Goal: Transaction & Acquisition: Subscribe to service/newsletter

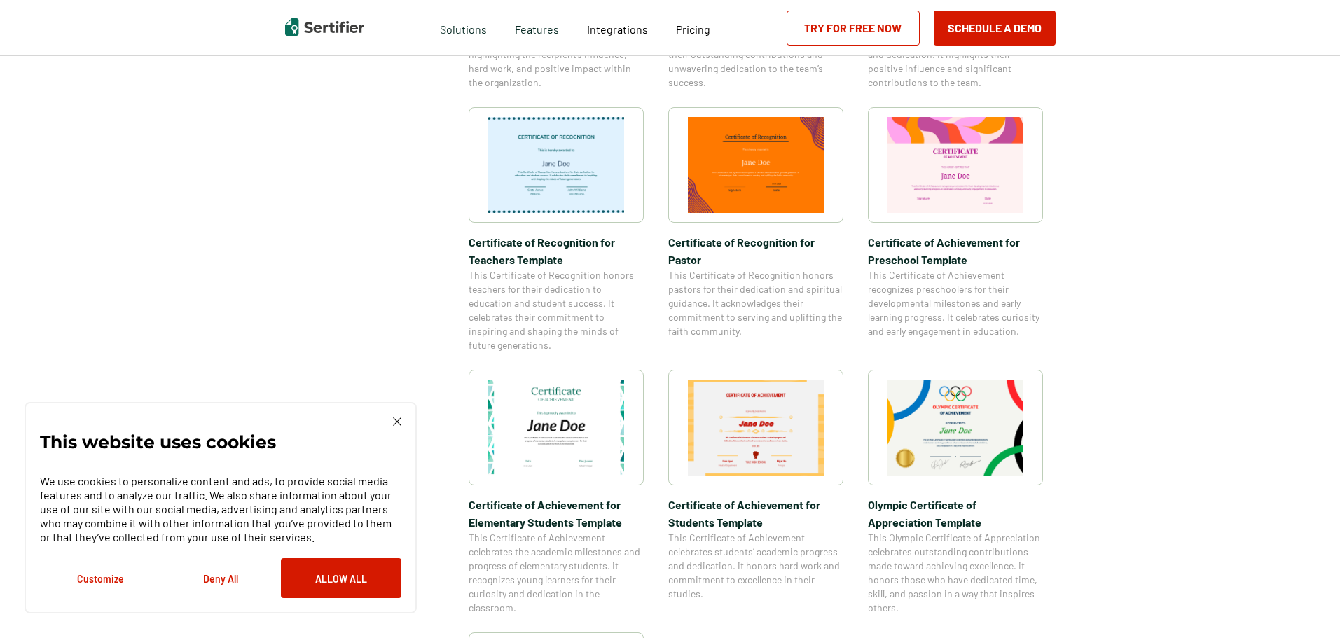
scroll to position [631, 0]
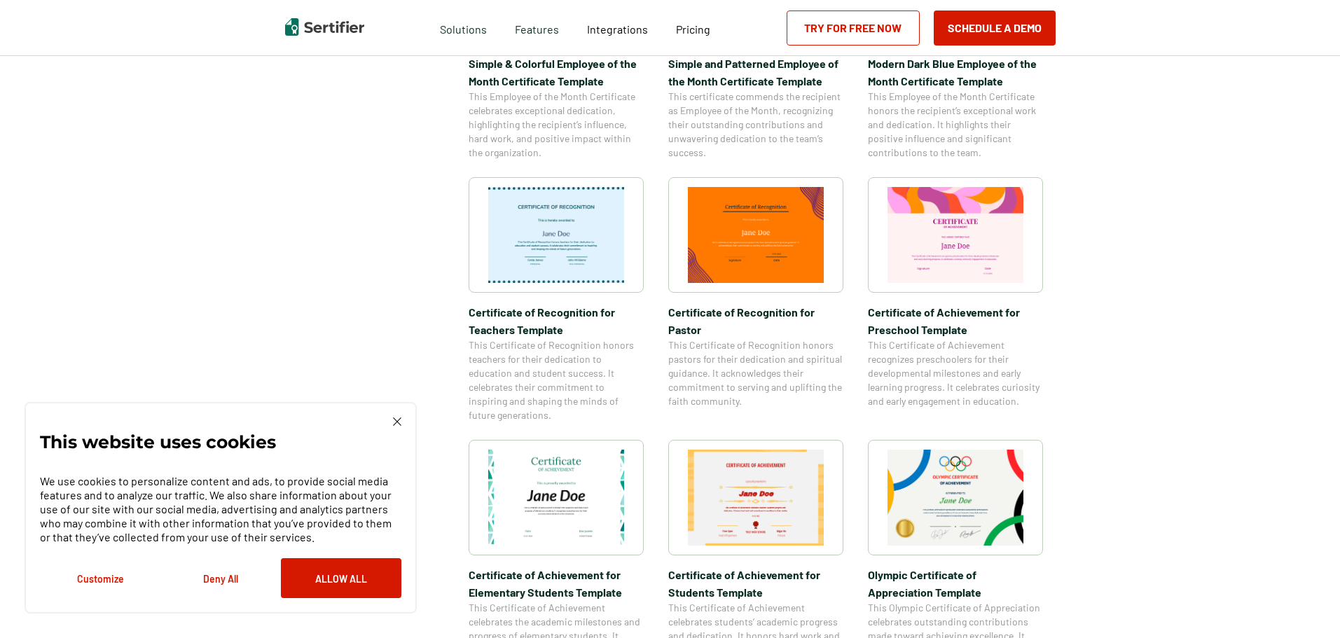
click at [749, 232] on img at bounding box center [756, 235] width 136 height 96
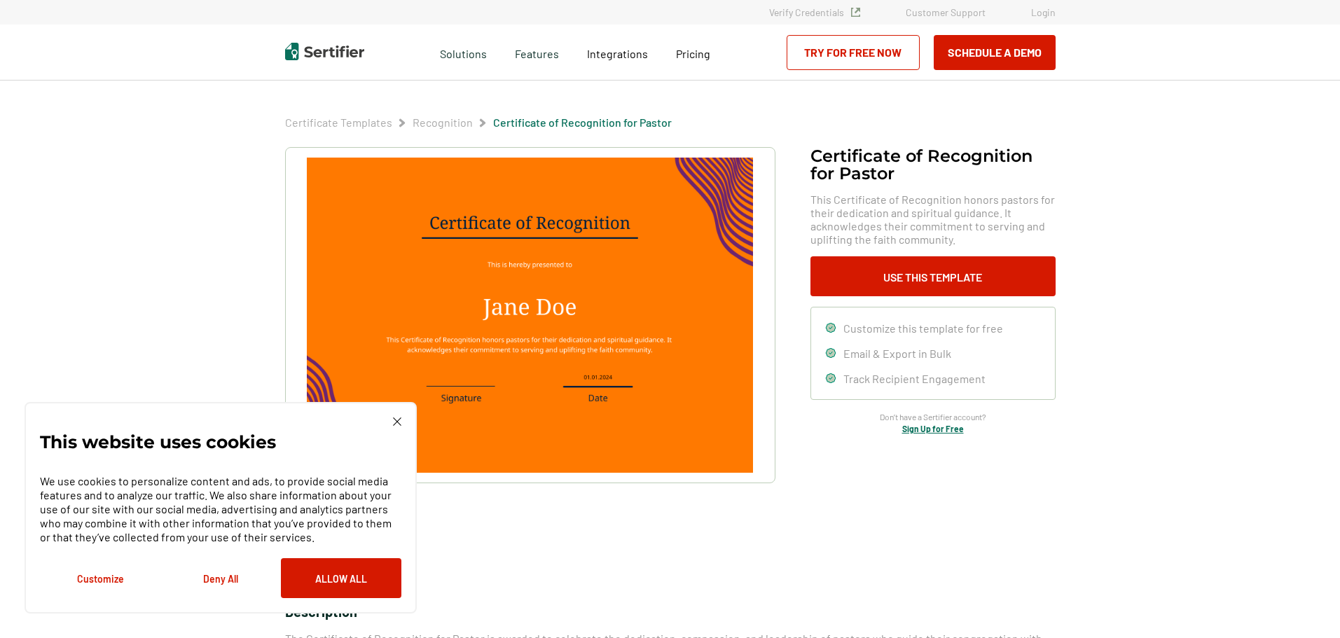
click at [396, 424] on img at bounding box center [397, 422] width 8 height 8
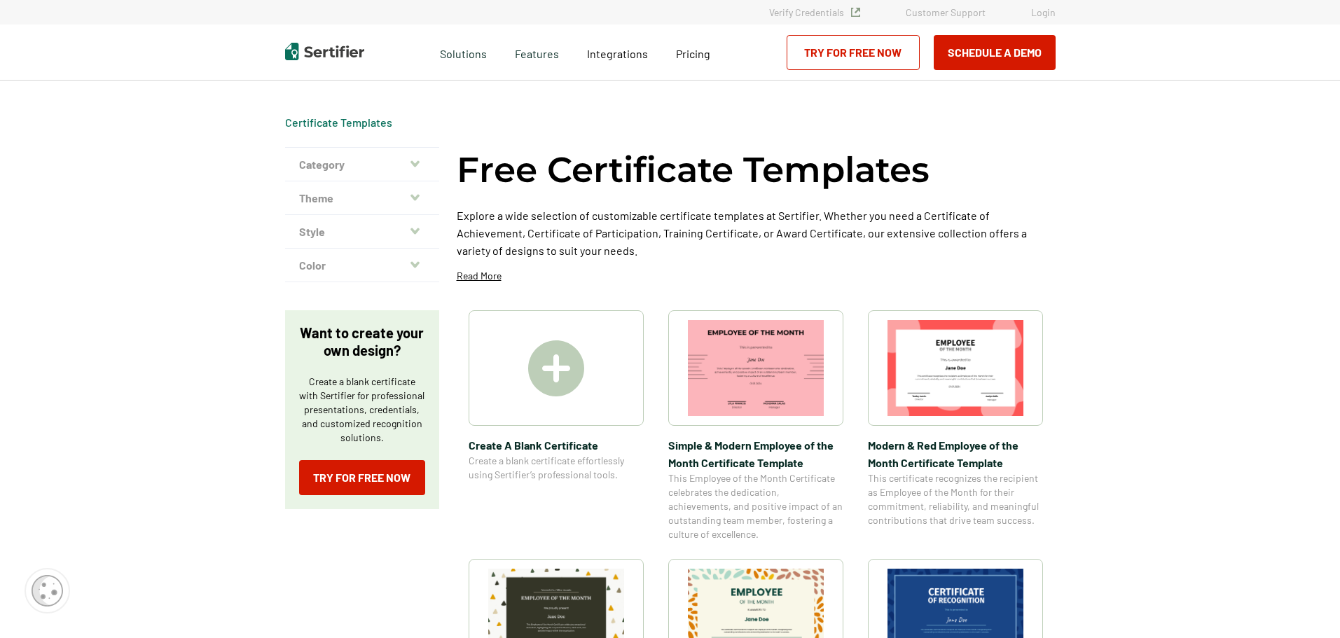
click at [416, 162] on icon "button" at bounding box center [415, 163] width 9 height 11
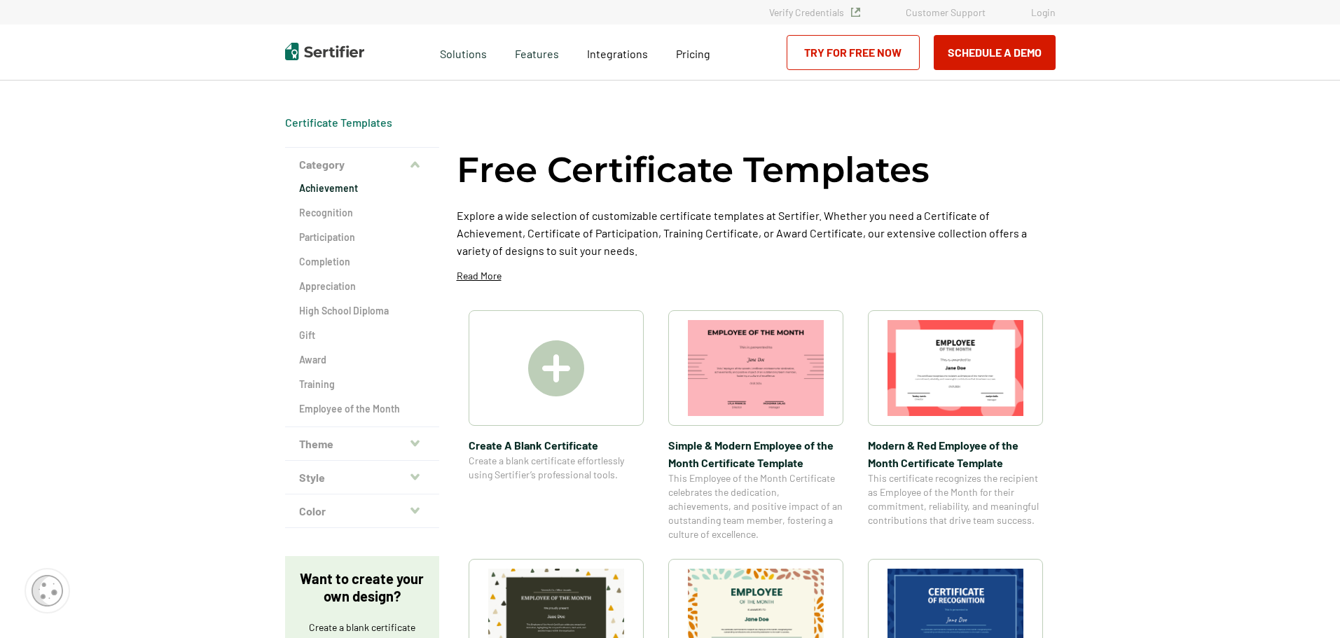
click at [333, 185] on h2 "Achievement" at bounding box center [362, 188] width 126 height 14
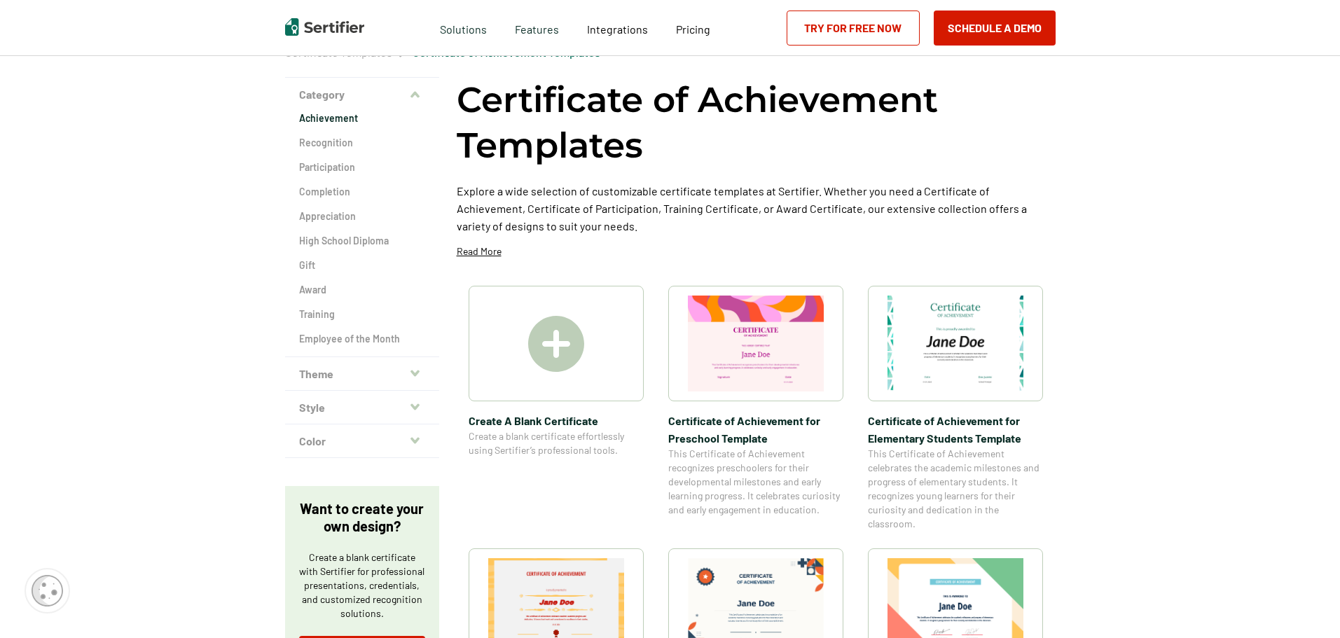
scroll to position [140, 0]
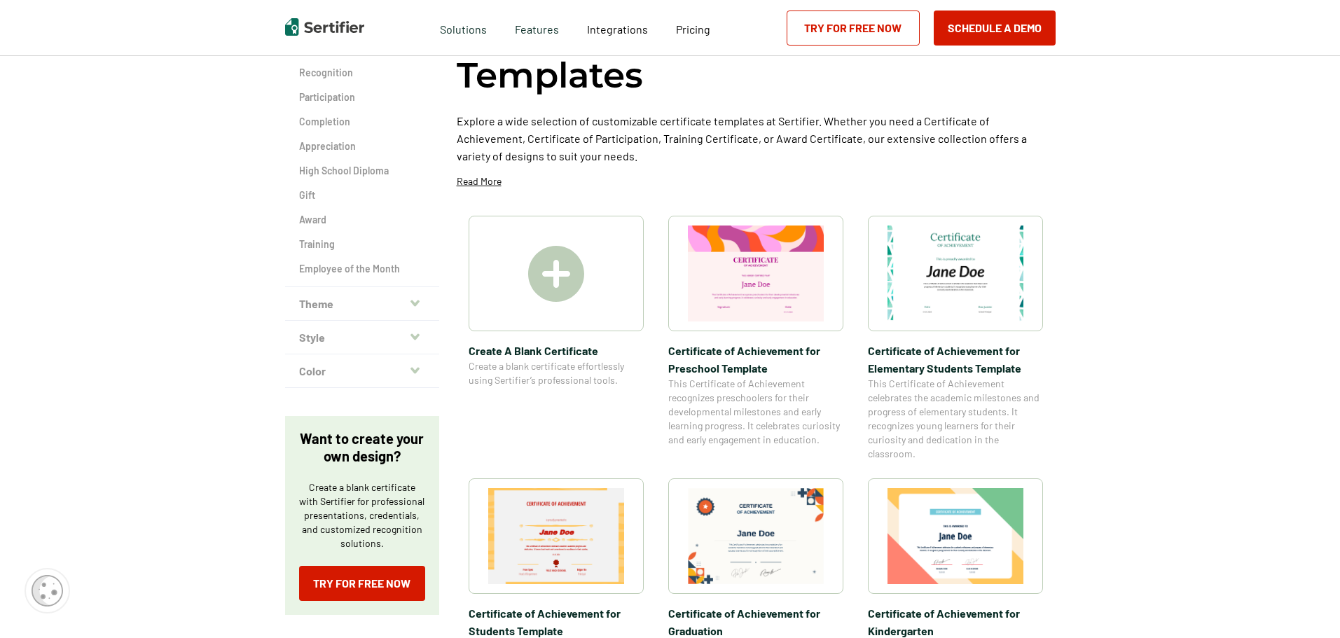
click at [562, 267] on img at bounding box center [556, 274] width 56 height 56
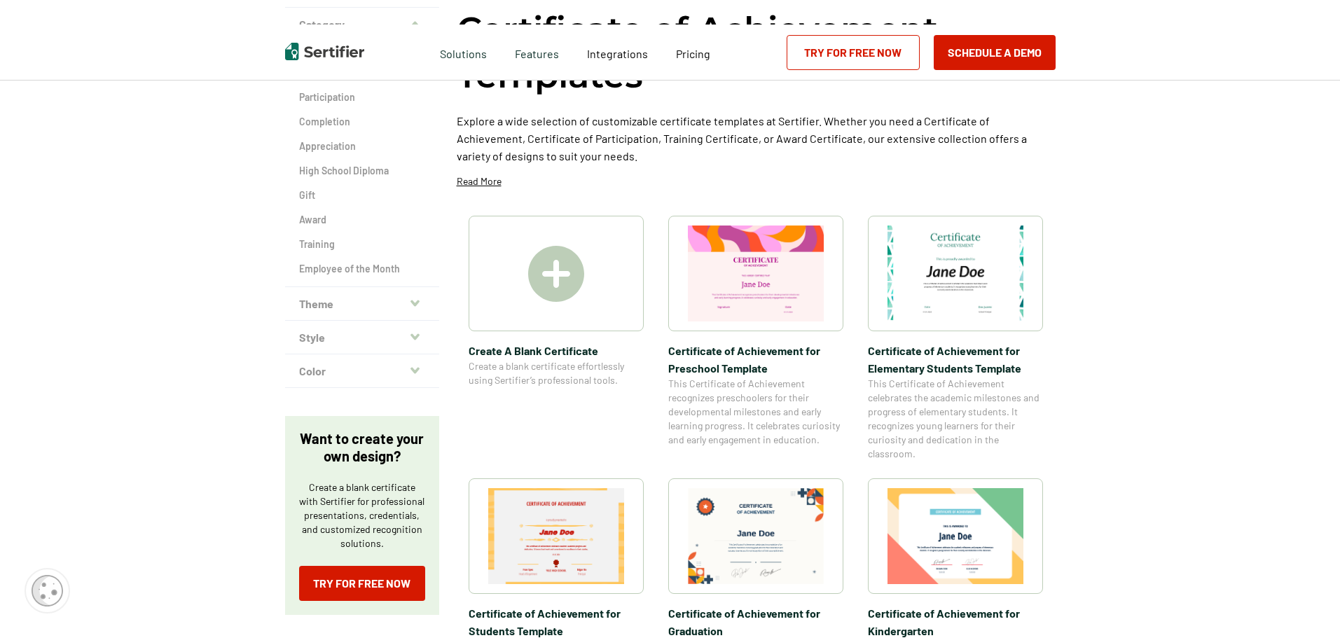
scroll to position [0, 0]
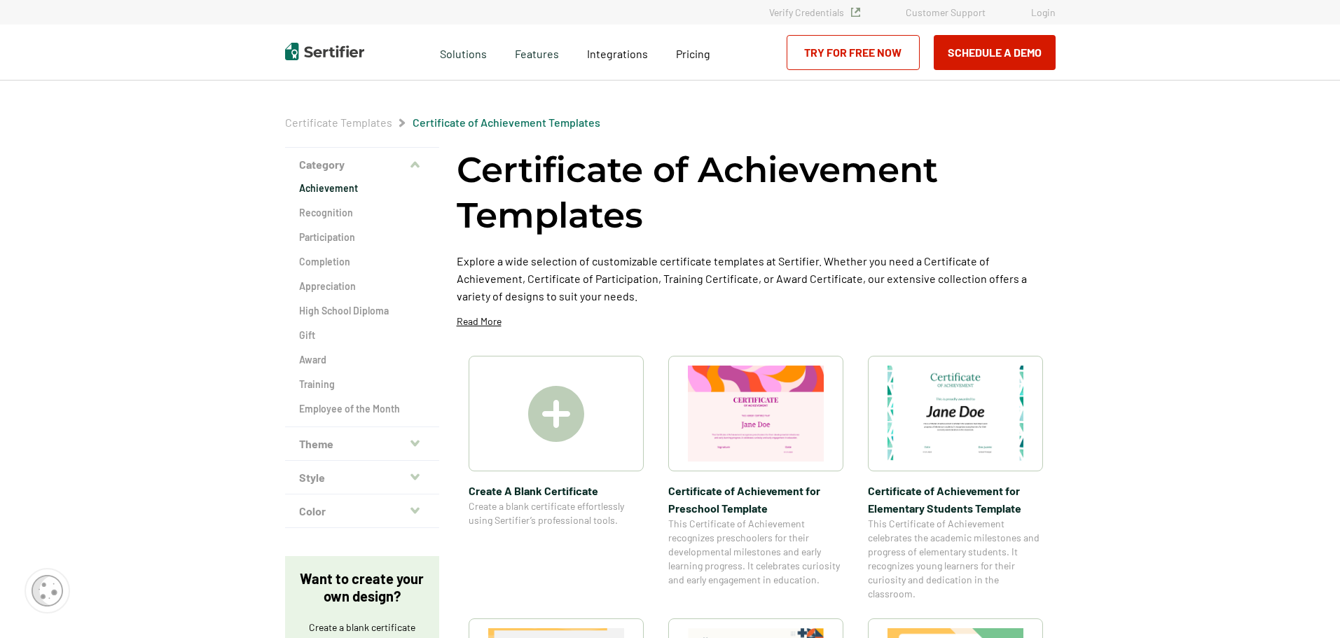
click at [854, 50] on link "Try for Free Now" at bounding box center [853, 52] width 133 height 35
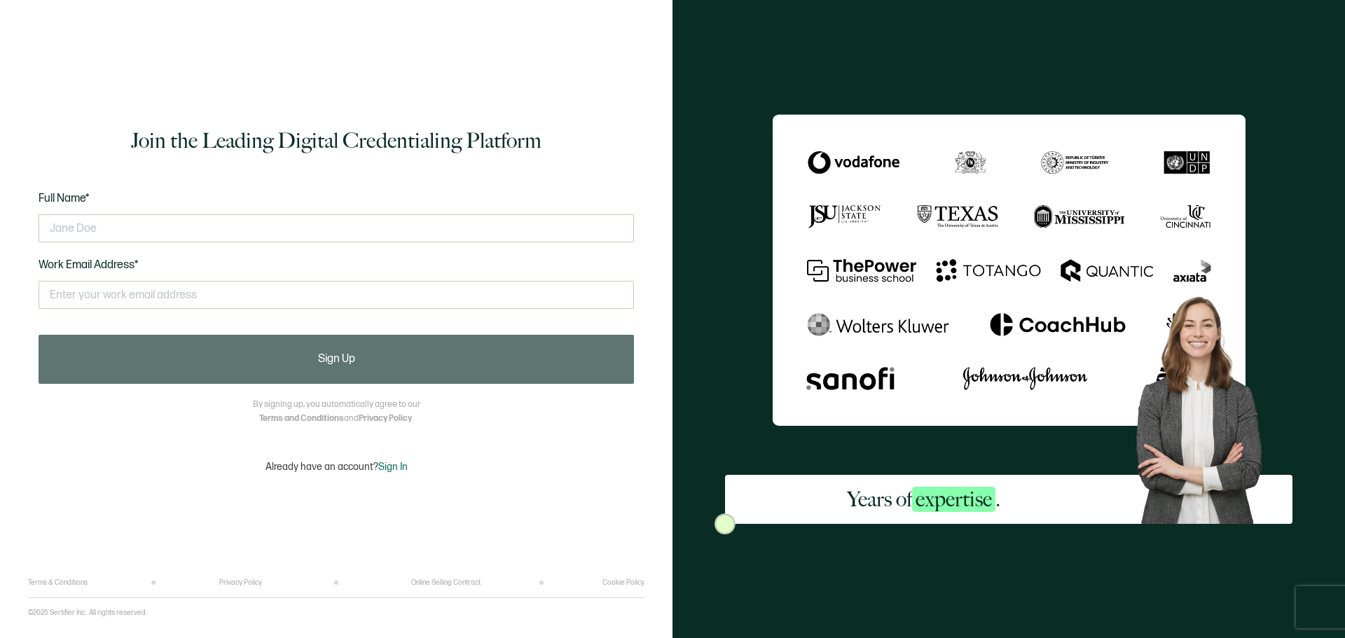
click at [325, 193] on div "Full Name* Work Email Address* This doesn't look like a valid email." at bounding box center [336, 259] width 595 height 138
click at [143, 230] on input "text" at bounding box center [336, 228] width 595 height 28
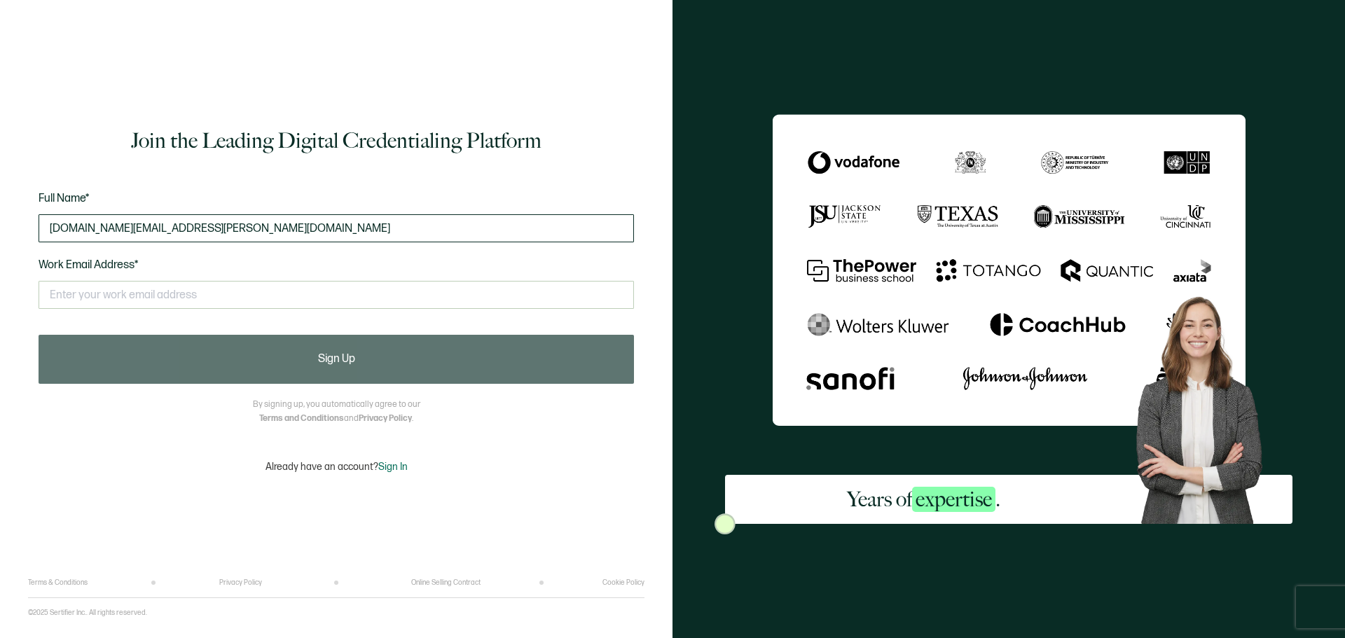
type input "[DOMAIN_NAME][EMAIL_ADDRESS][PERSON_NAME][DOMAIN_NAME]"
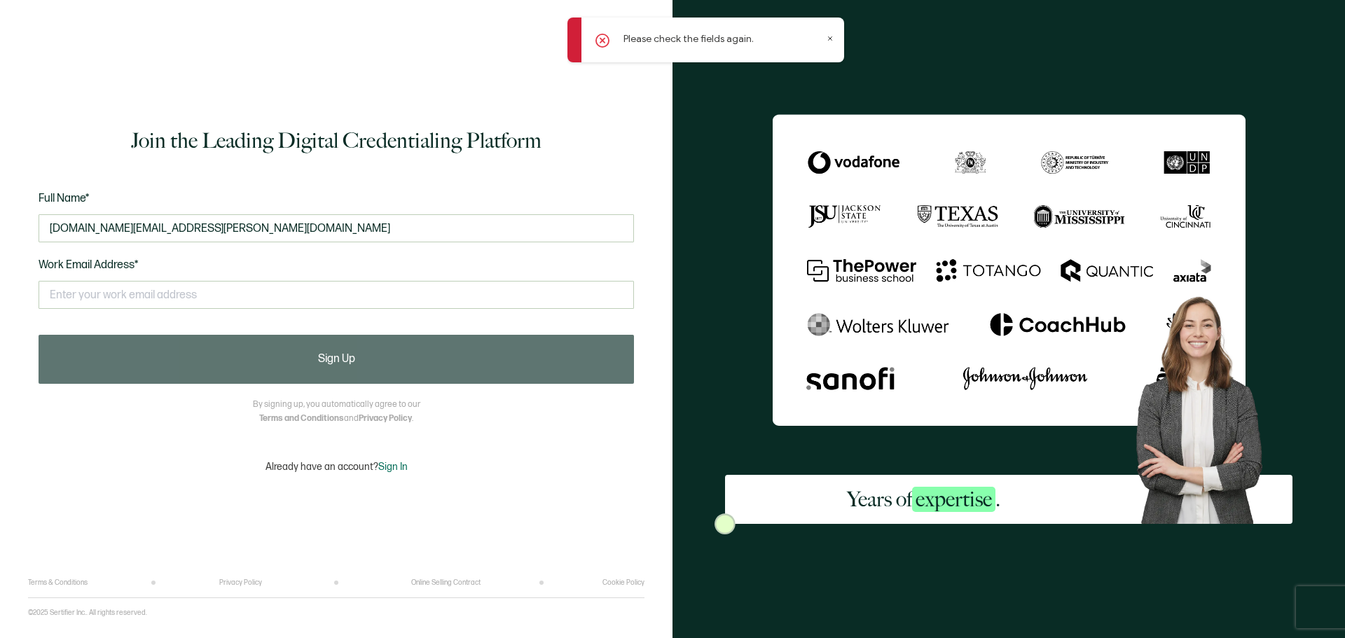
drag, startPoint x: 215, startPoint y: 226, endPoint x: 9, endPoint y: 194, distance: 208.5
click at [3, 196] on div "Join the Leading Digital Credentialing Platform Full Name* [DOMAIN_NAME][EMAIL_…" at bounding box center [336, 319] width 673 height 638
click at [89, 297] on input "text" at bounding box center [336, 295] width 595 height 28
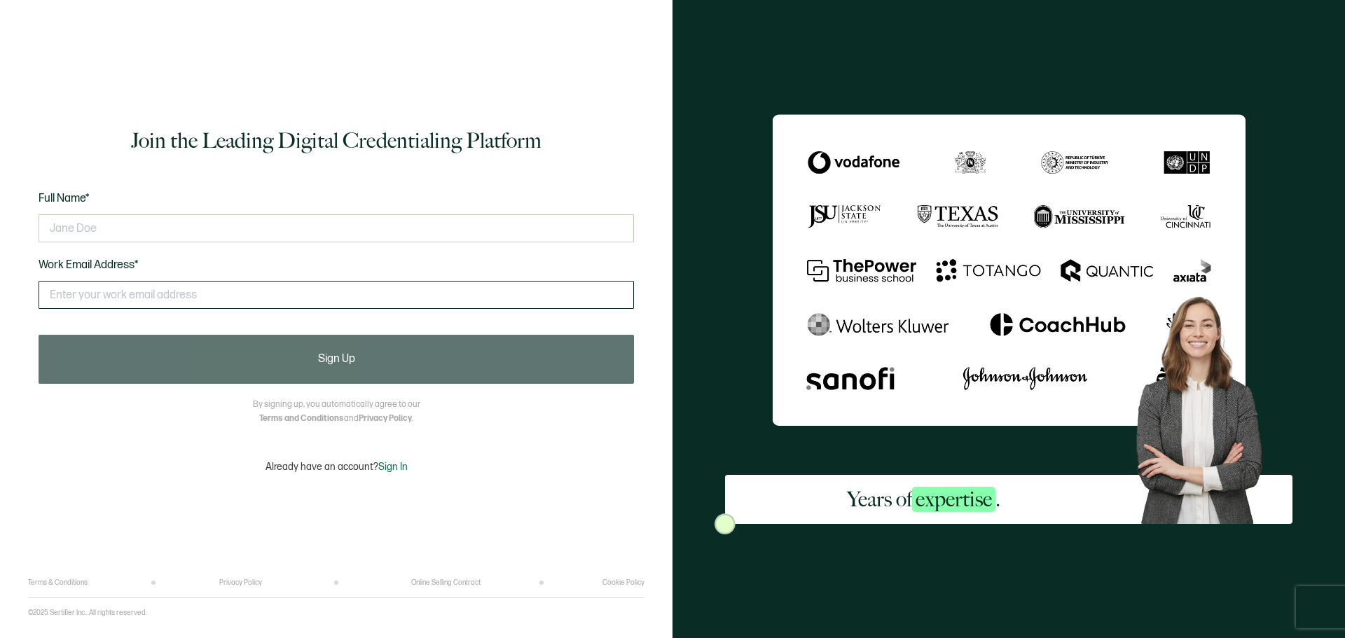
paste input "[DOMAIN_NAME][EMAIL_ADDRESS][PERSON_NAME][DOMAIN_NAME]"
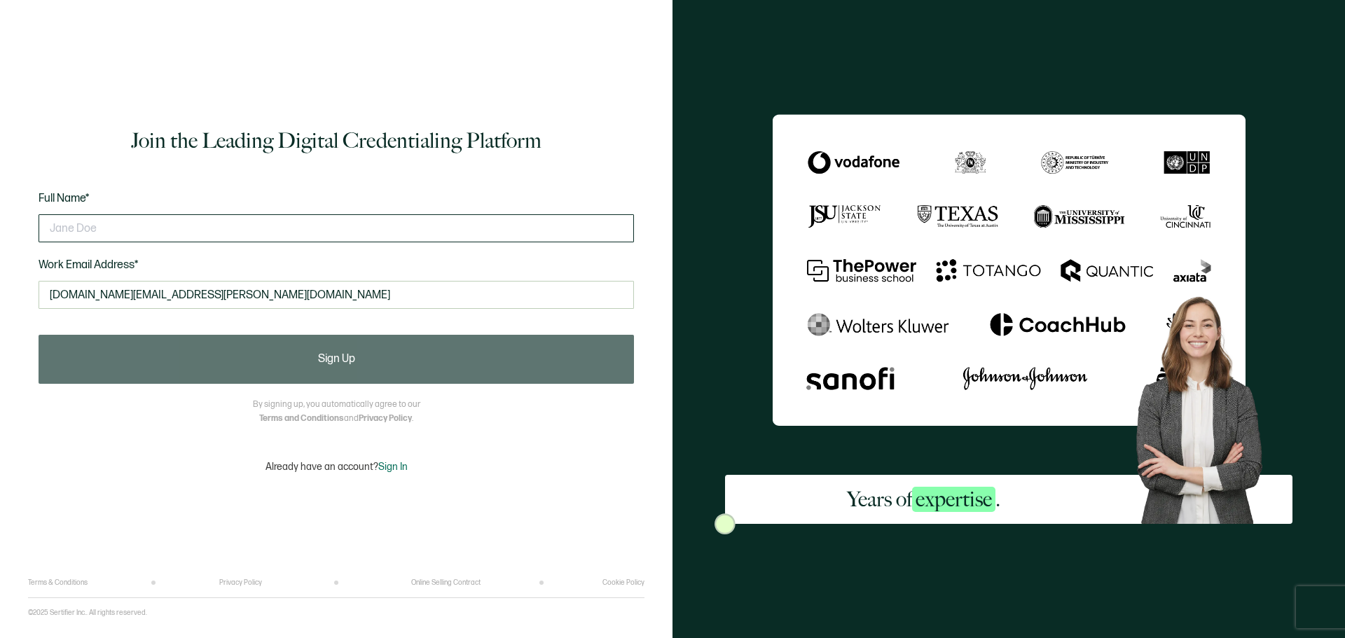
type input "[DOMAIN_NAME][EMAIL_ADDRESS][PERSON_NAME][DOMAIN_NAME]"
click at [92, 219] on input "text" at bounding box center [336, 228] width 595 height 28
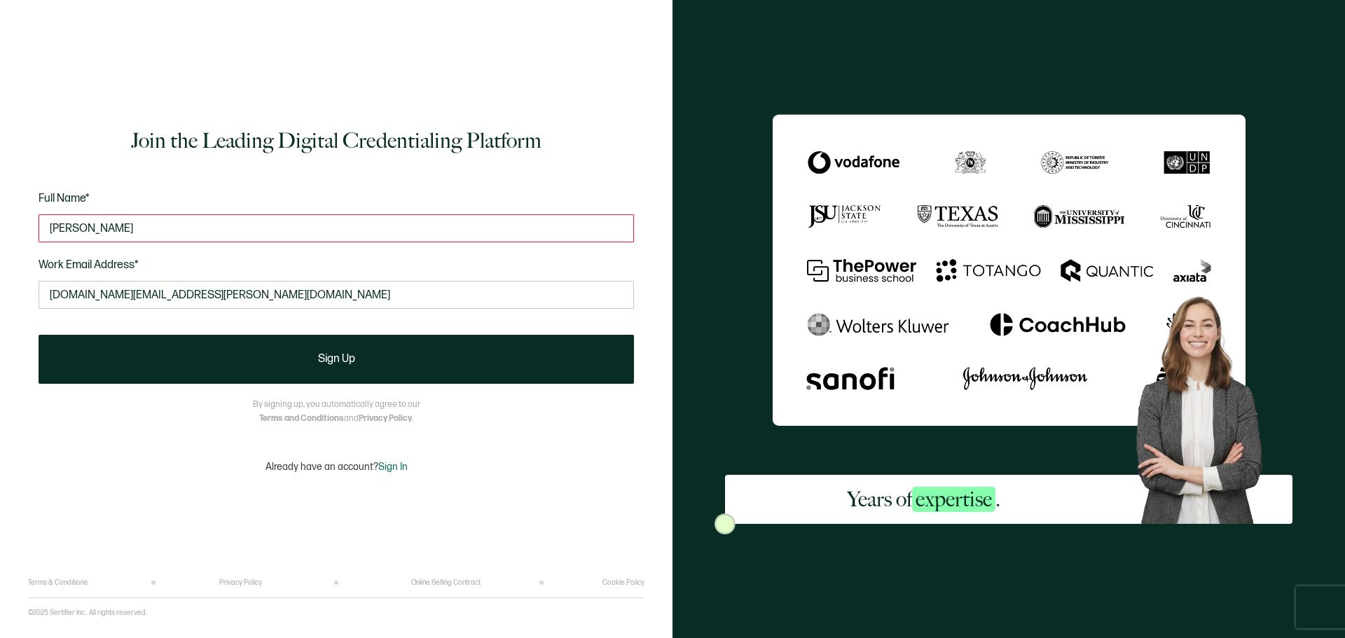
type input "[PERSON_NAME]"
click at [556, 38] on div "Join the Leading Digital Credentialing Platform Full Name* [PERSON_NAME] Work E…" at bounding box center [336, 300] width 616 height 558
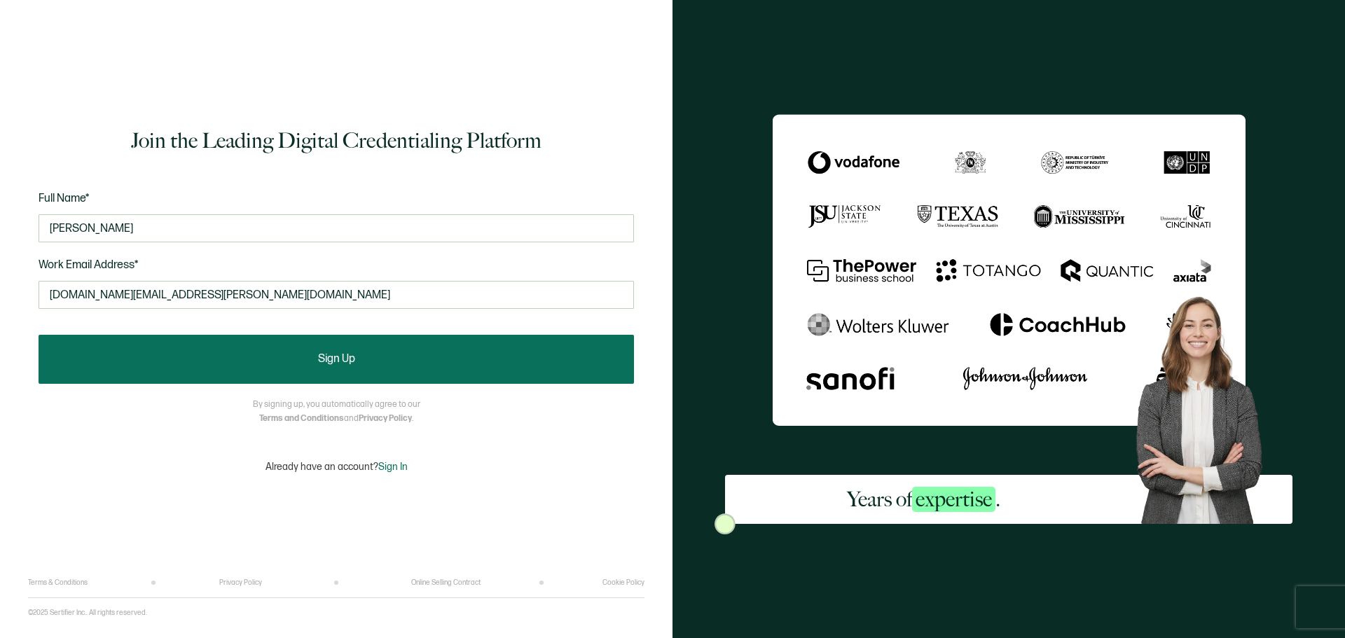
click at [378, 363] on button "Sign Up" at bounding box center [336, 359] width 595 height 49
click at [364, 355] on button "Sign Up" at bounding box center [336, 359] width 595 height 49
click at [317, 354] on button "Sign Up" at bounding box center [336, 359] width 595 height 49
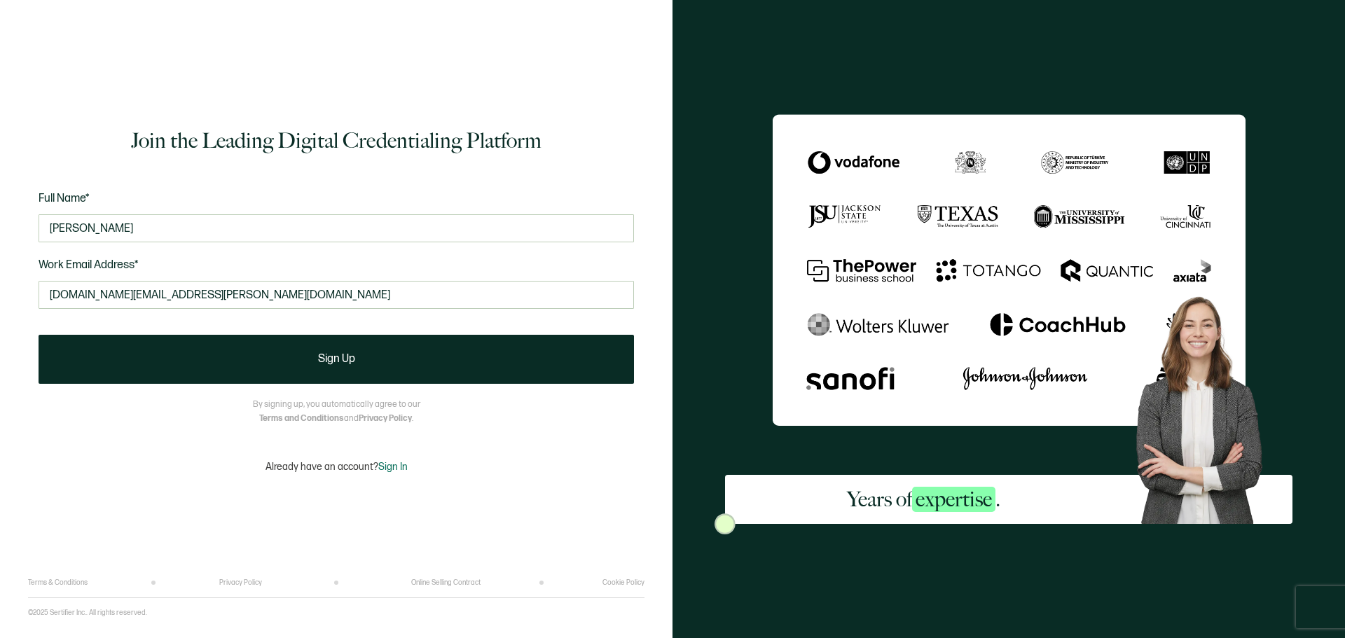
click at [509, 504] on div "Join the Leading Digital Credentialing Platform Full Name* [PERSON_NAME] Work E…" at bounding box center [336, 300] width 616 height 558
click at [133, 229] on input "[PERSON_NAME]" at bounding box center [336, 228] width 595 height 28
click at [225, 296] on input "[DOMAIN_NAME][EMAIL_ADDRESS][PERSON_NAME][DOMAIN_NAME]" at bounding box center [336, 295] width 595 height 28
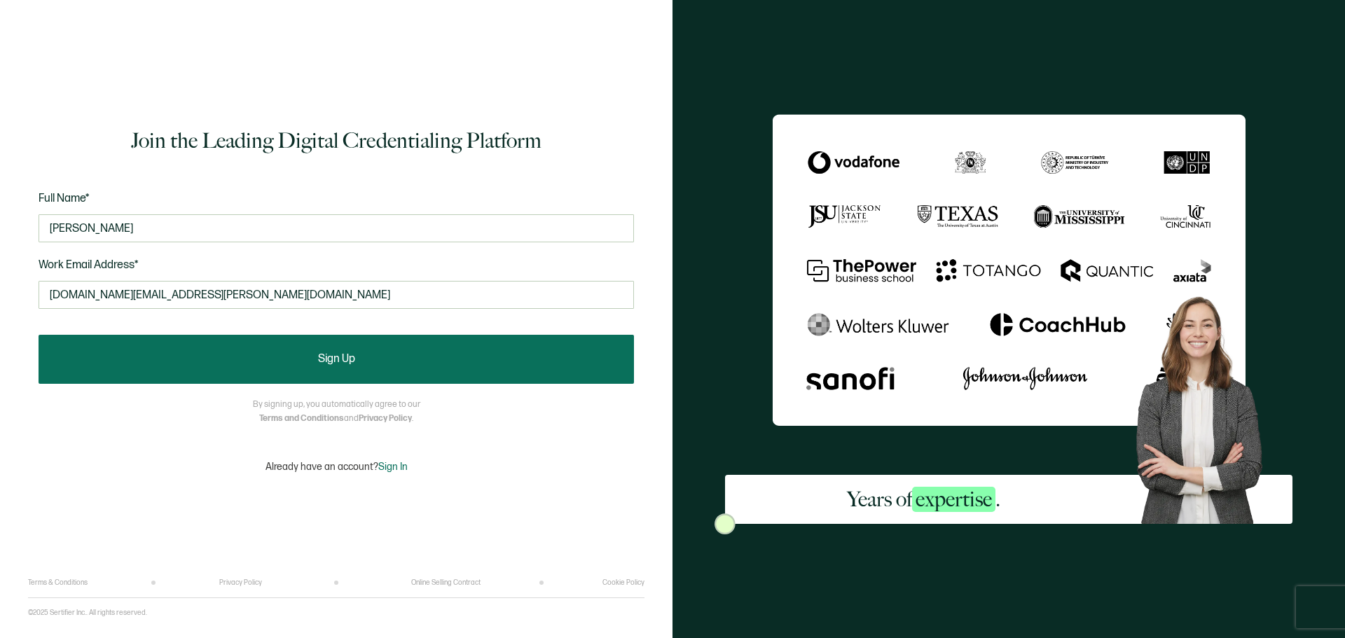
click at [331, 355] on span "Sign Up" at bounding box center [336, 359] width 37 height 11
click at [303, 350] on button "Sign Up" at bounding box center [336, 359] width 595 height 49
click at [379, 361] on button "Sign Up" at bounding box center [336, 359] width 595 height 49
